Goal: Communication & Community: Answer question/provide support

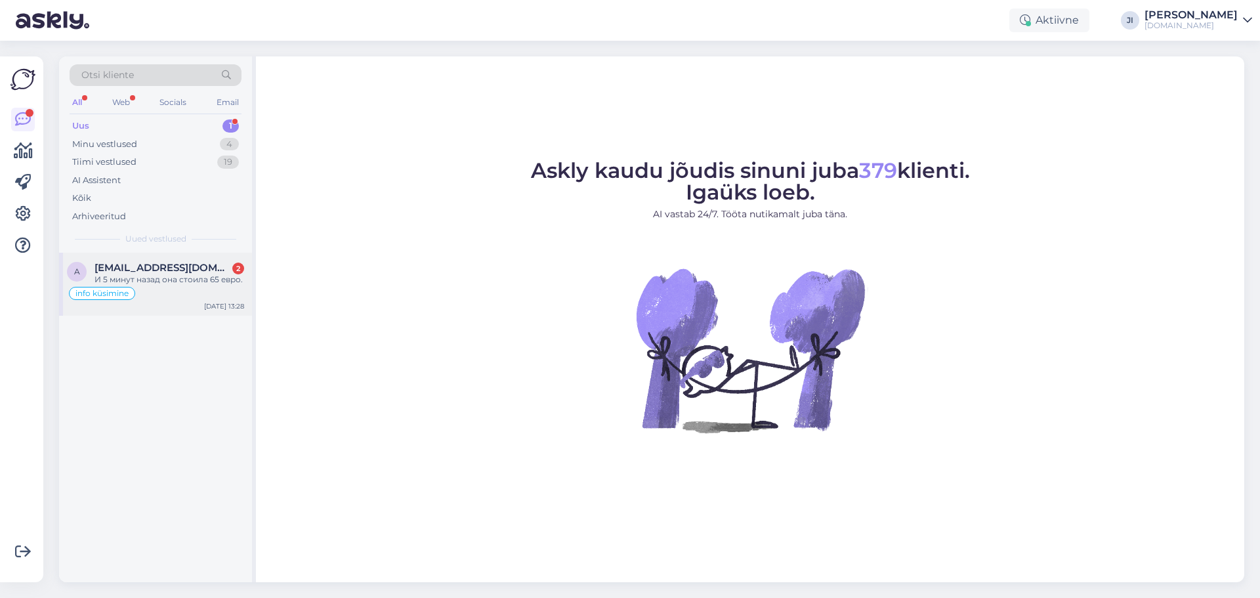
click at [180, 270] on span "[EMAIL_ADDRESS][DOMAIN_NAME]" at bounding box center [163, 268] width 137 height 12
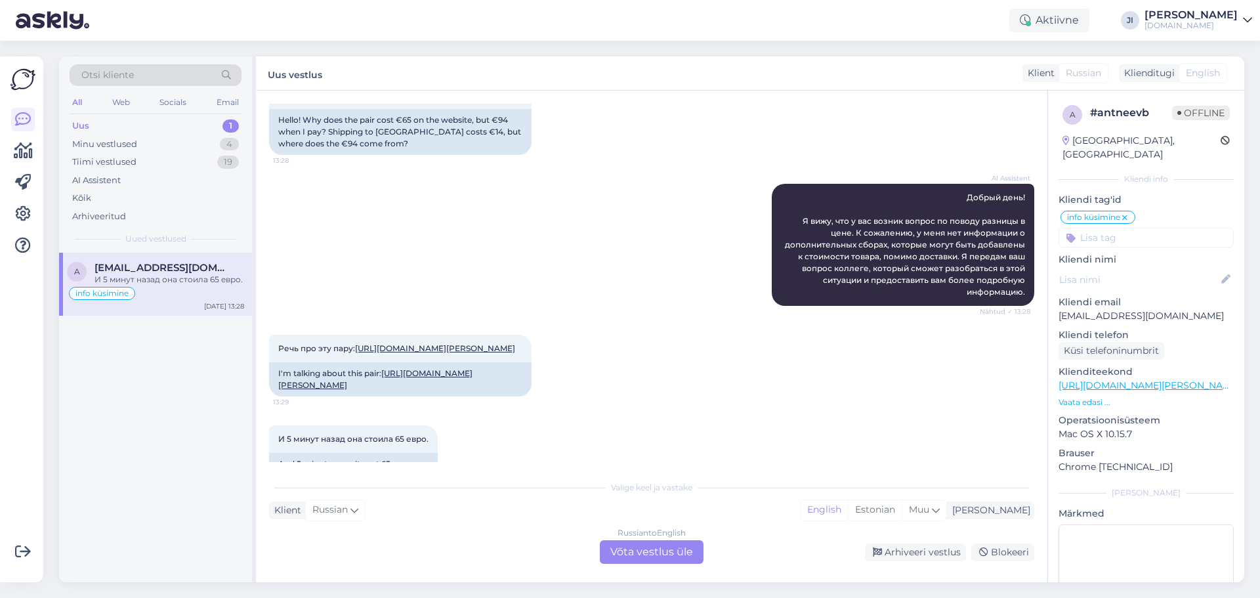
scroll to position [3129, 0]
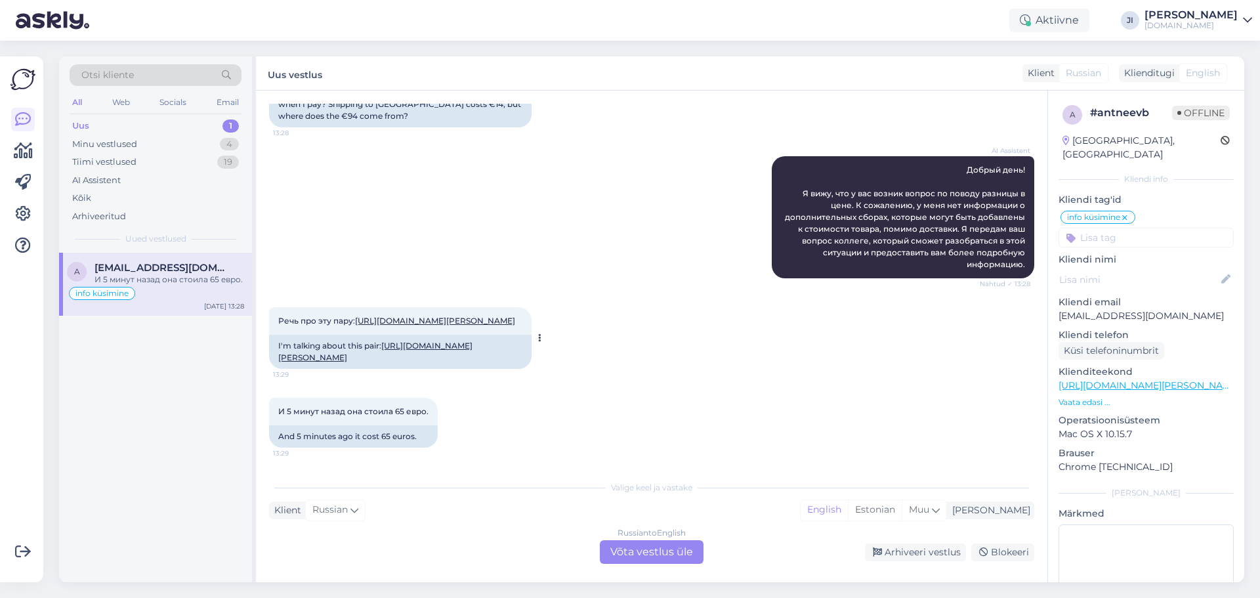
click at [415, 345] on link "https://www.tupsunupsu.ee/pood/brandid/jonap/jonap-jerry-villavoodriga-talvesaa…" at bounding box center [375, 352] width 194 height 22
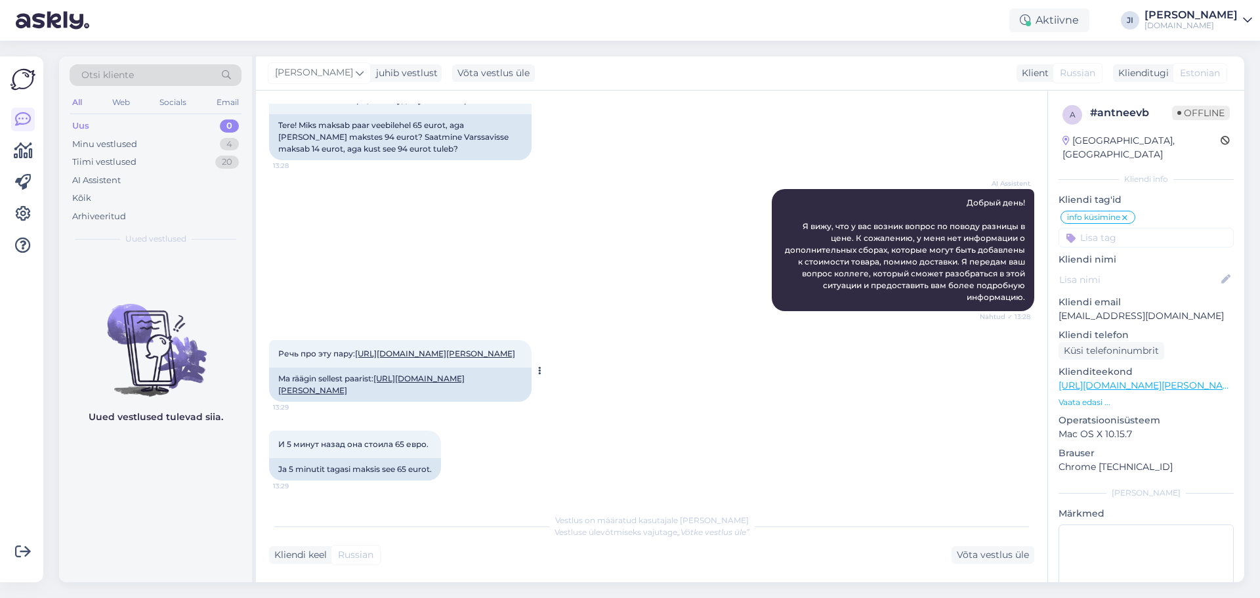
scroll to position [3108, 0]
click at [194, 147] on div "Minu vestlused 4" at bounding box center [156, 144] width 172 height 18
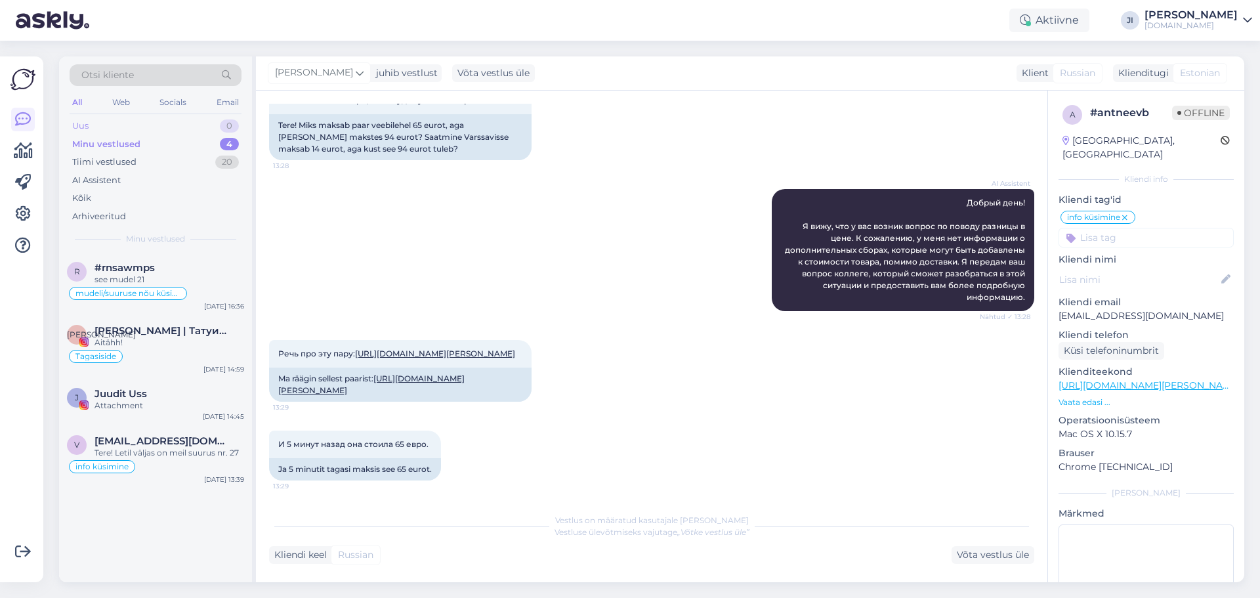
click at [161, 124] on div "Uus 0" at bounding box center [156, 126] width 172 height 18
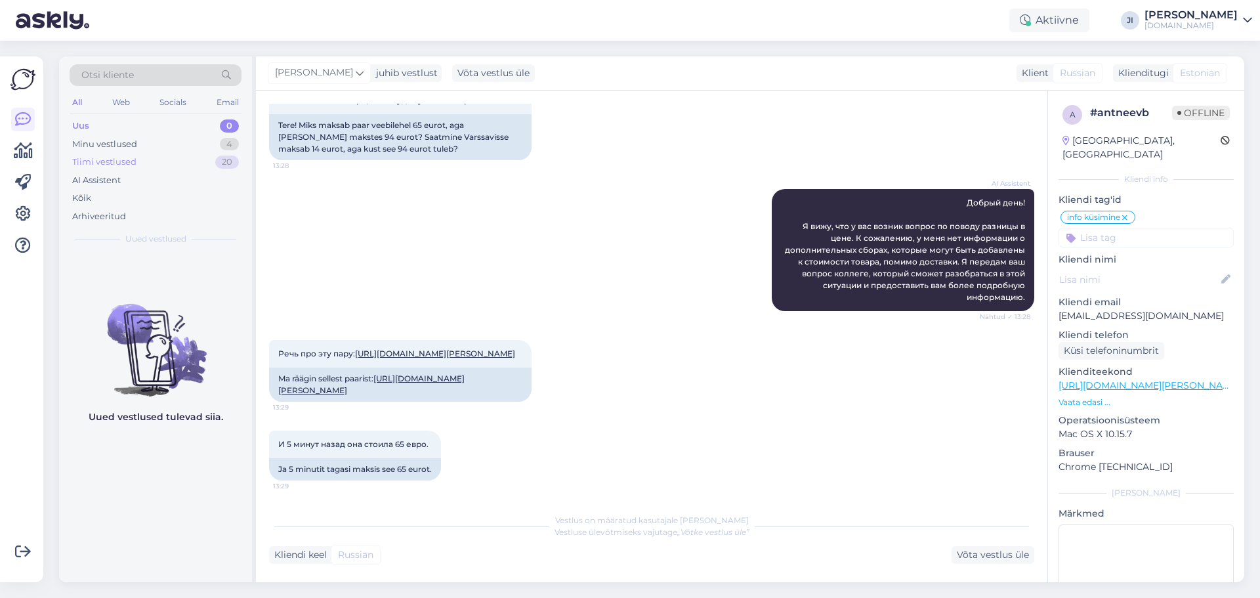
click at [141, 165] on div "Tiimi vestlused 20" at bounding box center [156, 162] width 172 height 18
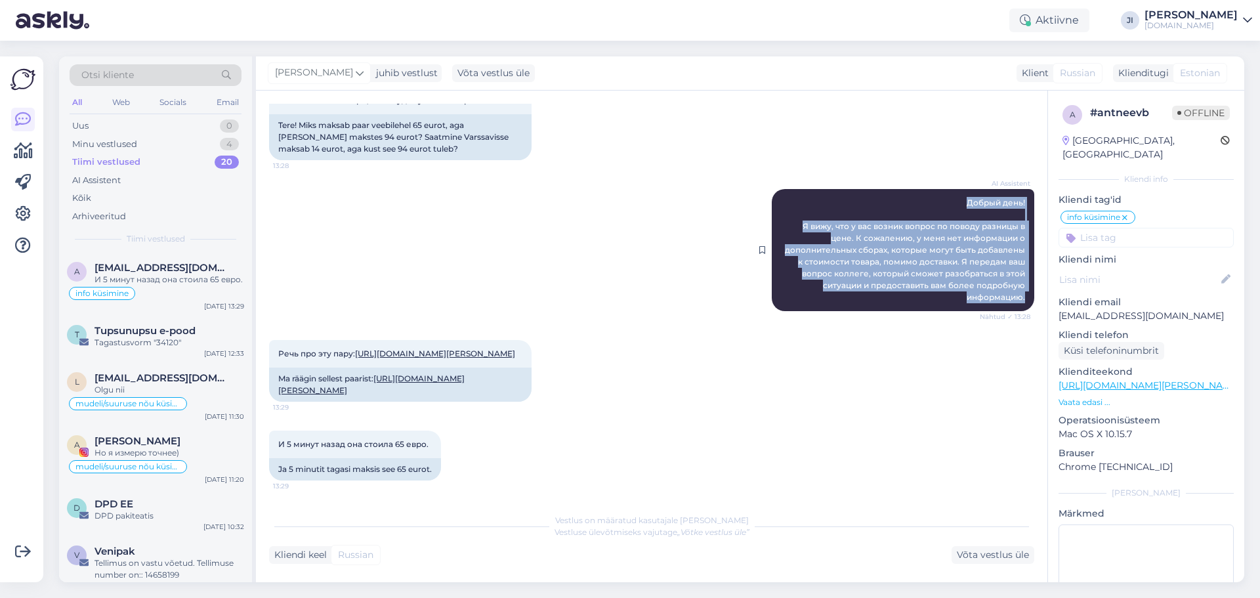
drag, startPoint x: 960, startPoint y: 140, endPoint x: 1006, endPoint y: 242, distance: 111.0
click at [1018, 248] on div "AI Assistent Добрый день! Я вижу, что у вас возник вопрос по поводу разницы в ц…" at bounding box center [903, 250] width 263 height 122
copy span "Добрый день! Я вижу, что у вас возник вопрос по поводу разницы в цене. К сожале…"
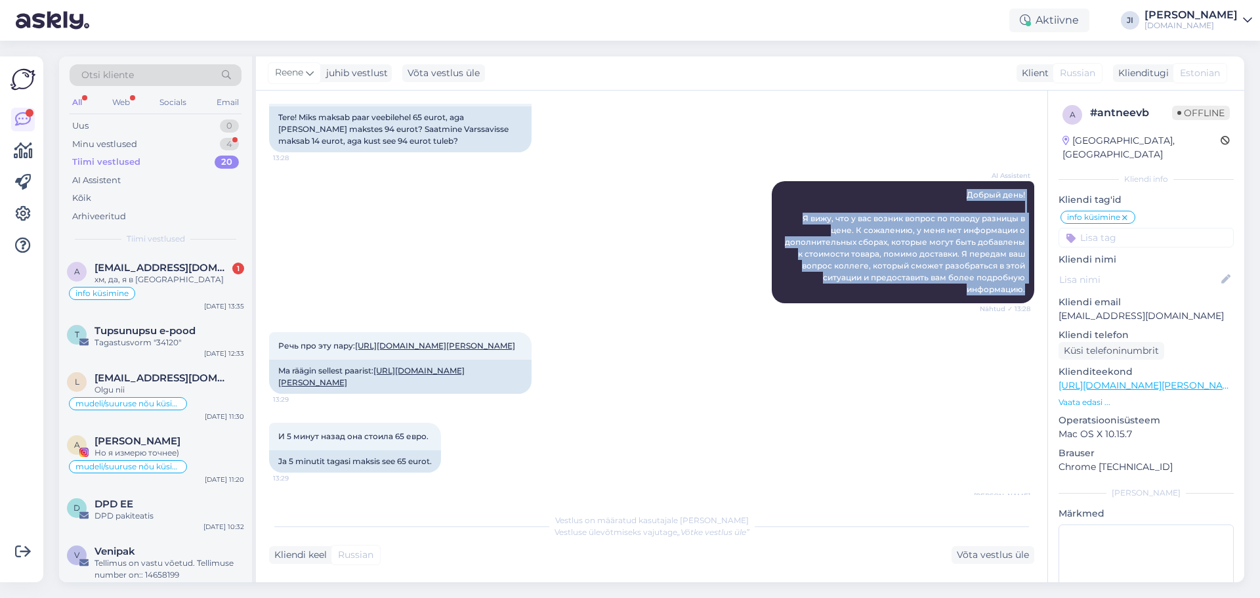
scroll to position [3459, 0]
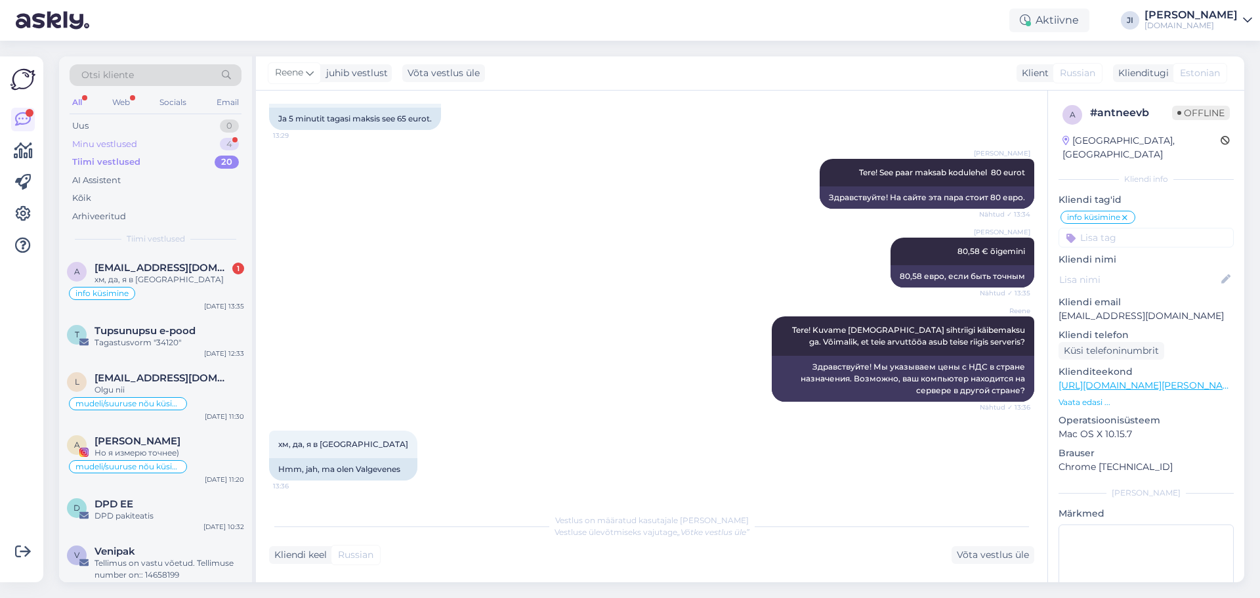
click at [171, 146] on div "Minu vestlused 4" at bounding box center [156, 144] width 172 height 18
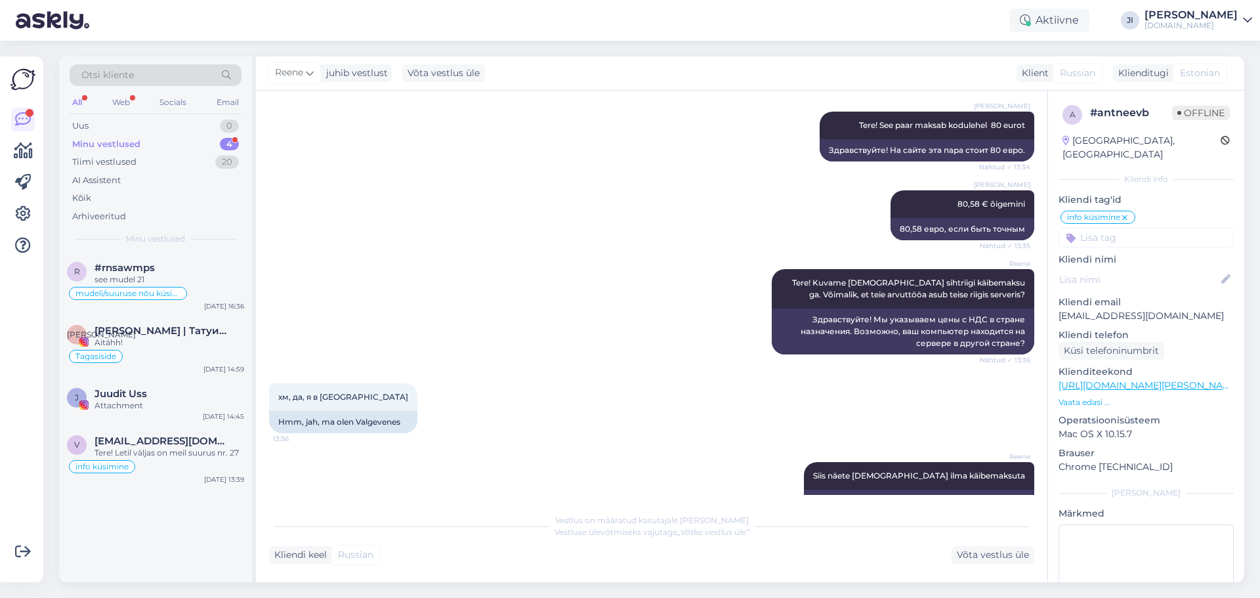
scroll to position [3821, 0]
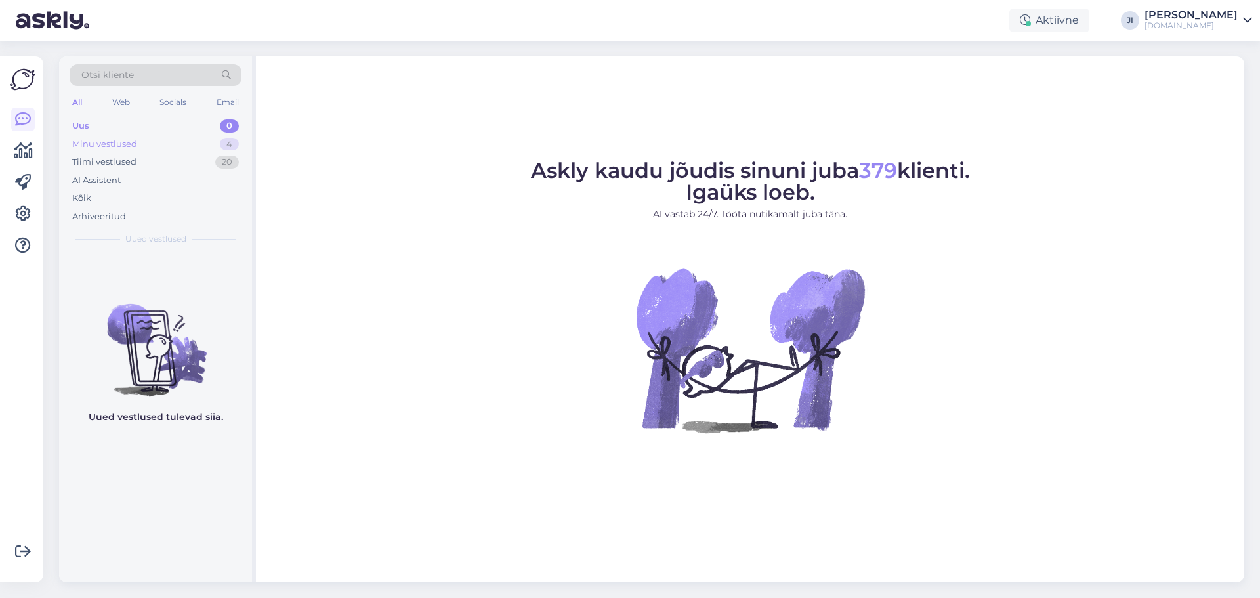
click at [221, 141] on div "4" at bounding box center [229, 144] width 19 height 13
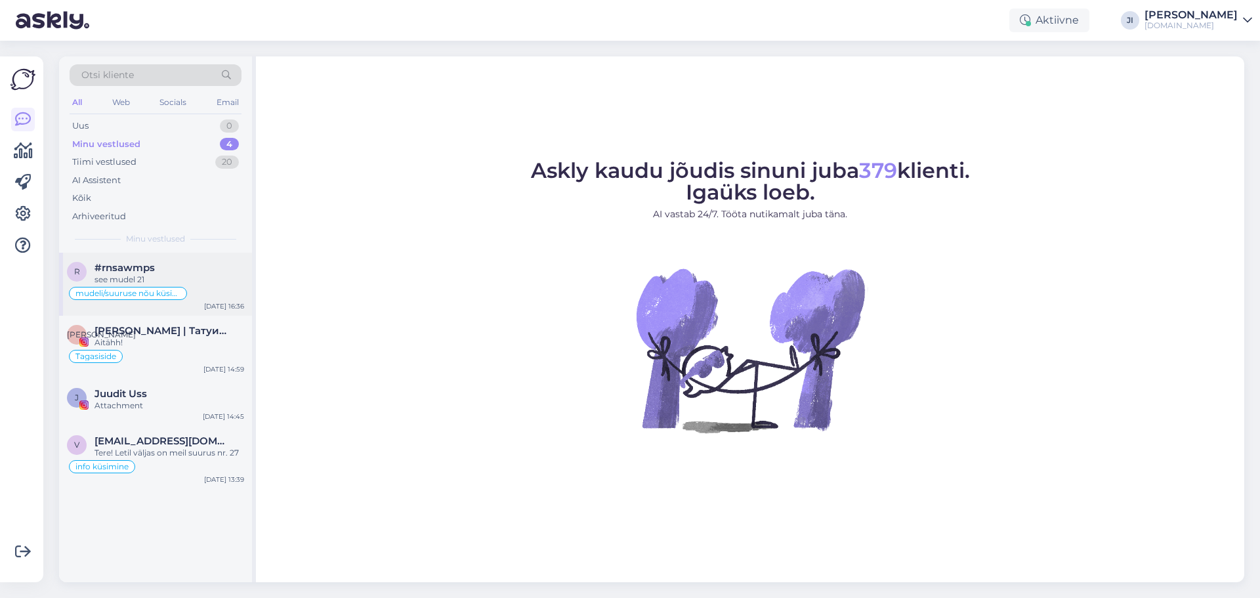
click at [187, 270] on div "#rnsawmps" at bounding box center [170, 268] width 150 height 12
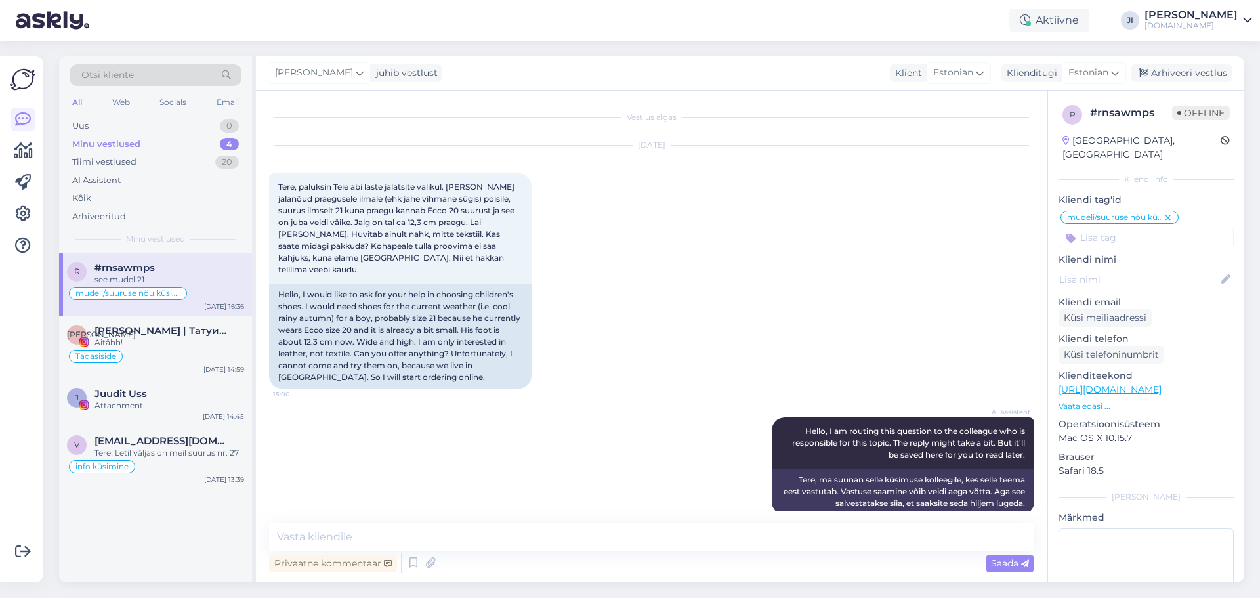
scroll to position [696, 0]
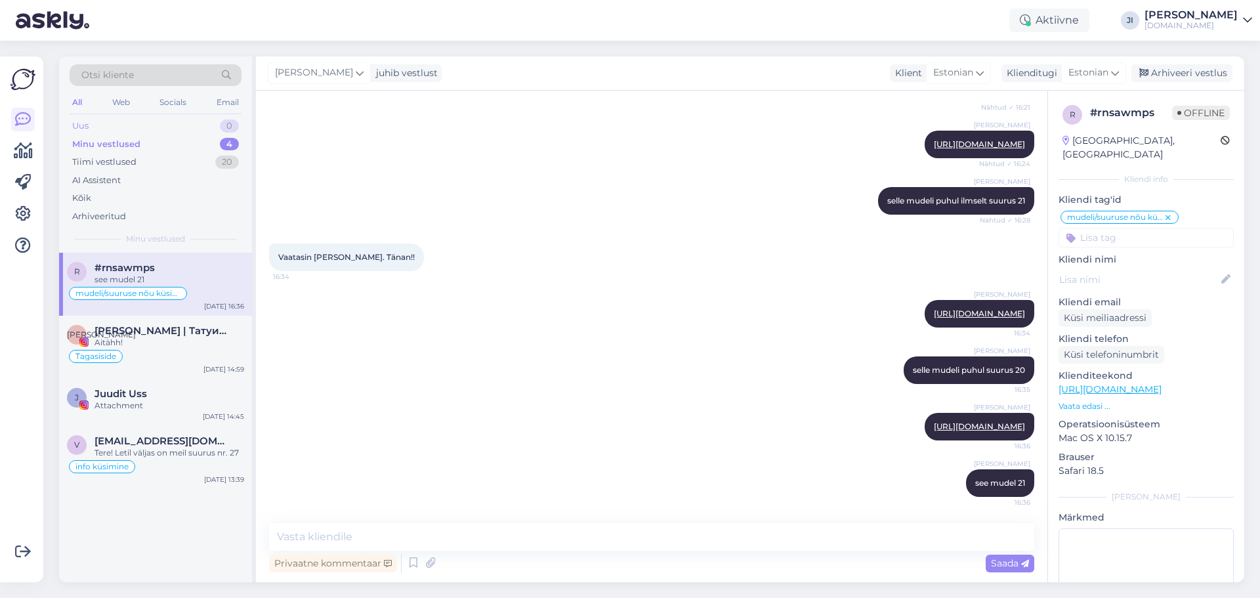
click at [209, 129] on div "Uus 0" at bounding box center [156, 126] width 172 height 18
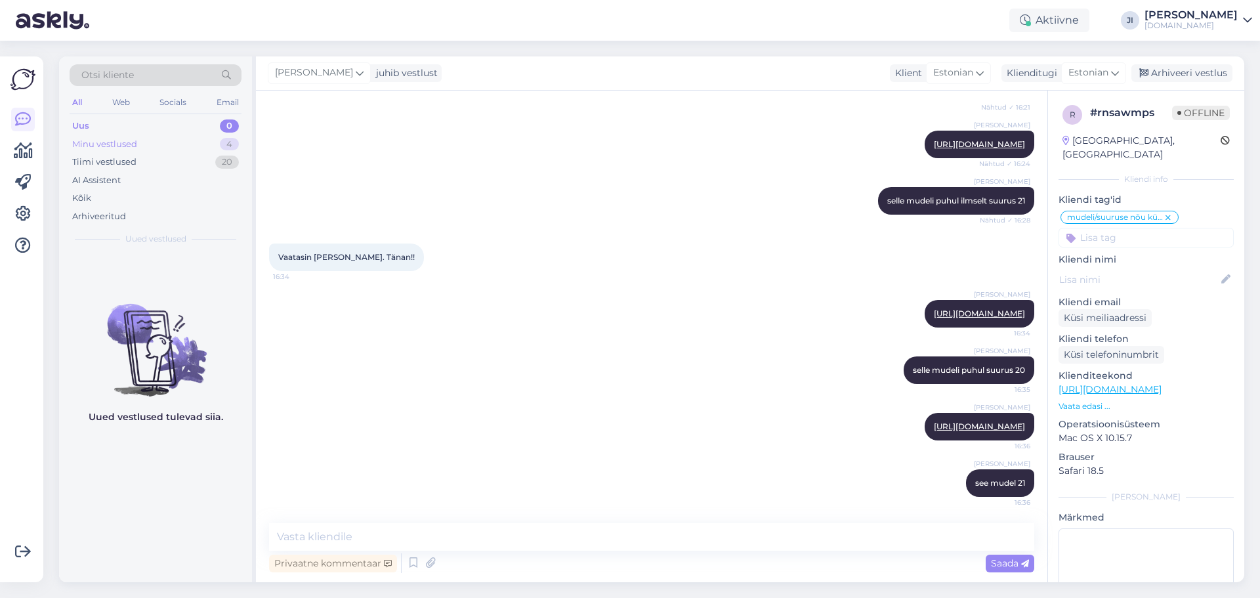
click at [192, 149] on div "Minu vestlused 4" at bounding box center [156, 144] width 172 height 18
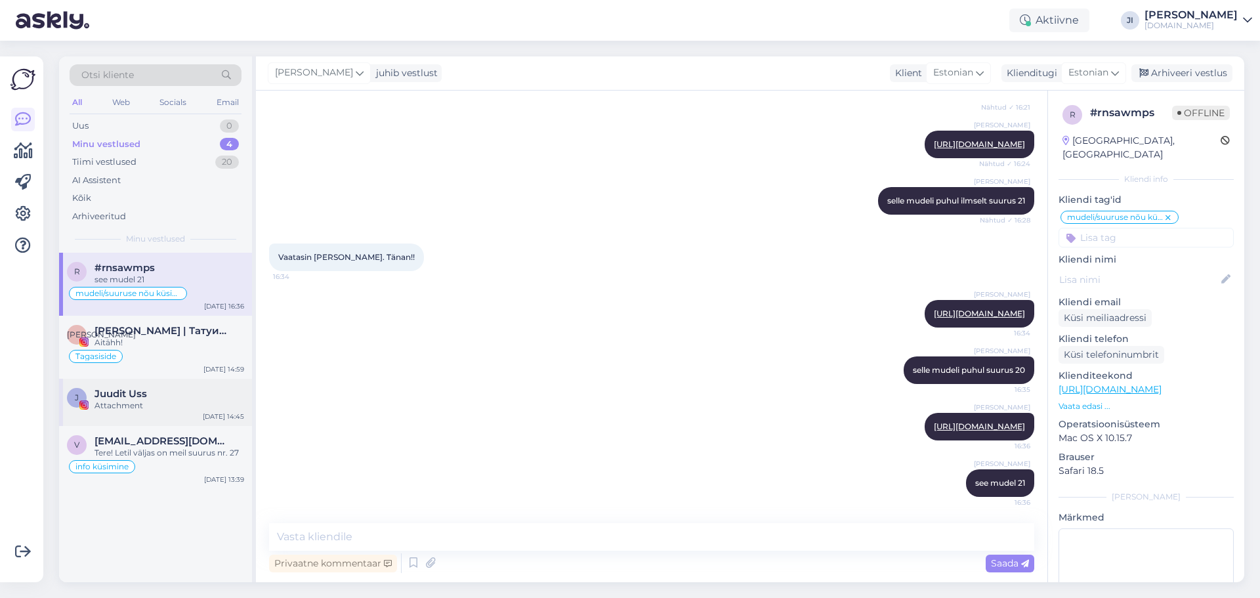
click at [149, 395] on div "Juudit Uss" at bounding box center [170, 394] width 150 height 12
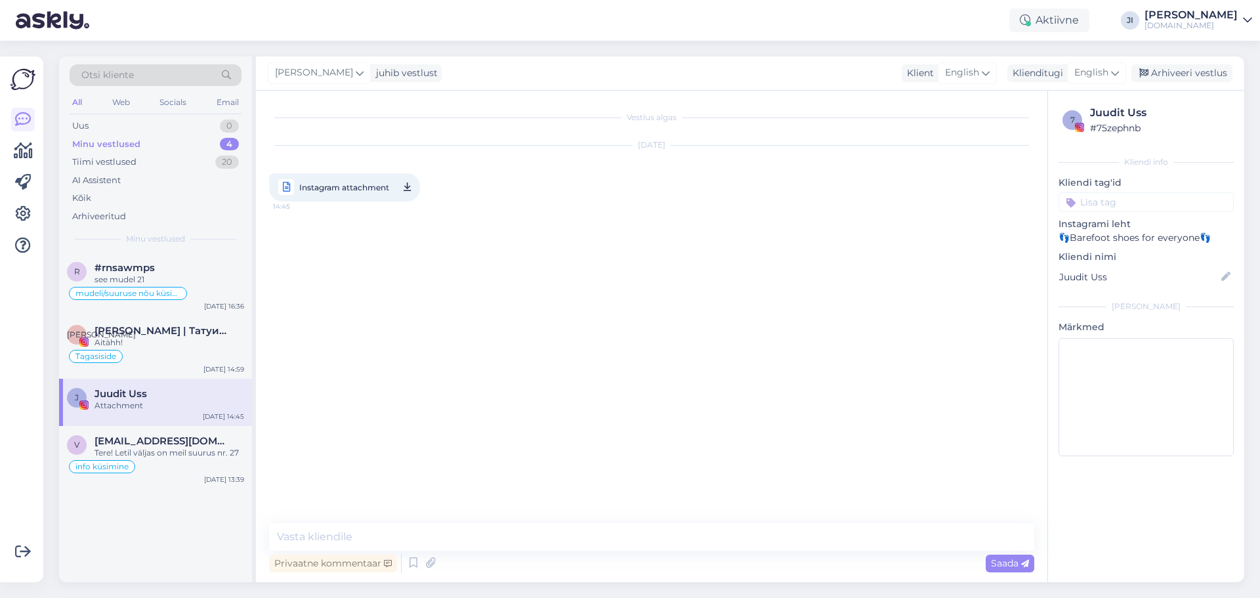
click at [1176, 16] on div "[PERSON_NAME]" at bounding box center [1191, 15] width 93 height 11
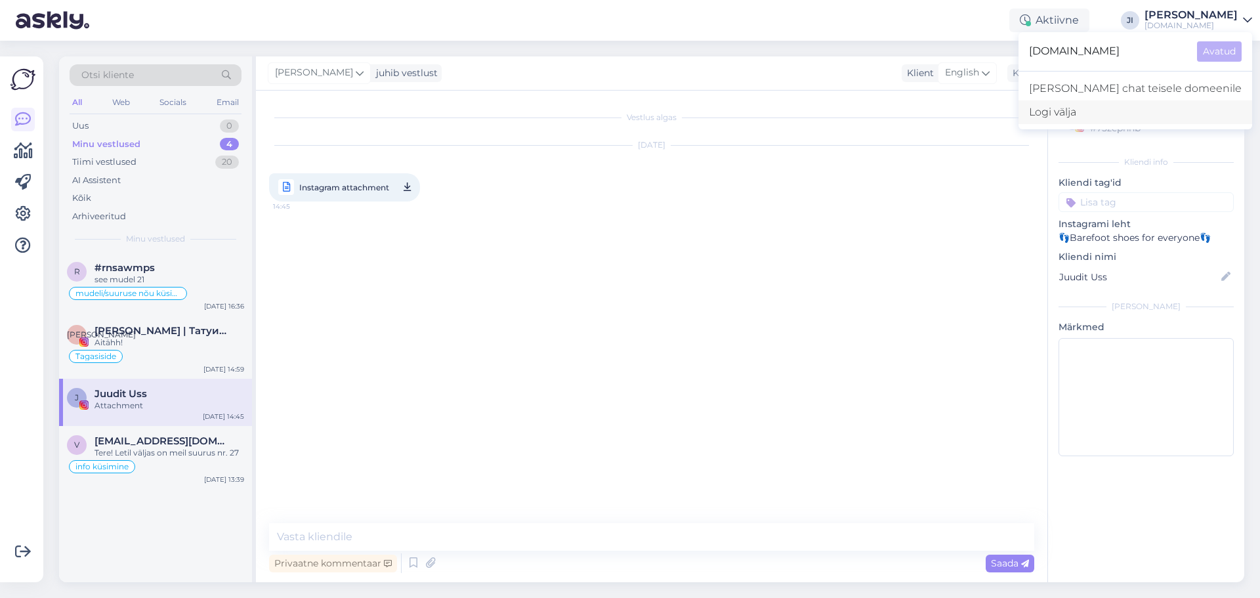
click at [1116, 123] on div "Logi välja" at bounding box center [1136, 112] width 234 height 24
